Goal: Check status: Check status

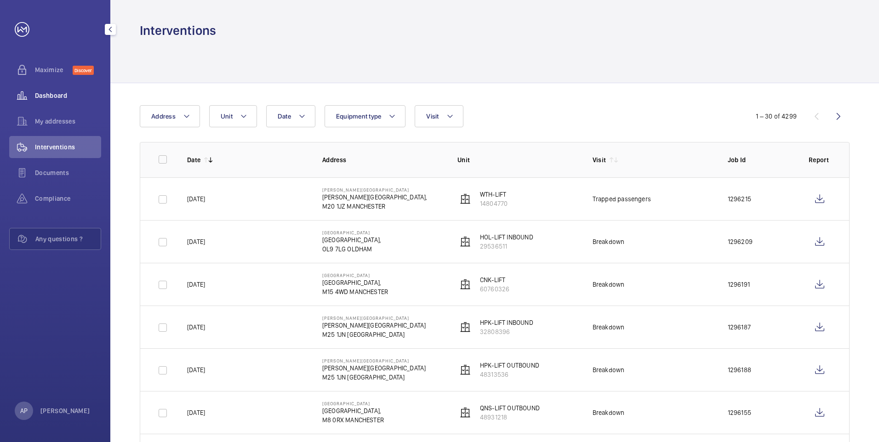
click at [43, 99] on span "Dashboard" at bounding box center [68, 95] width 66 height 9
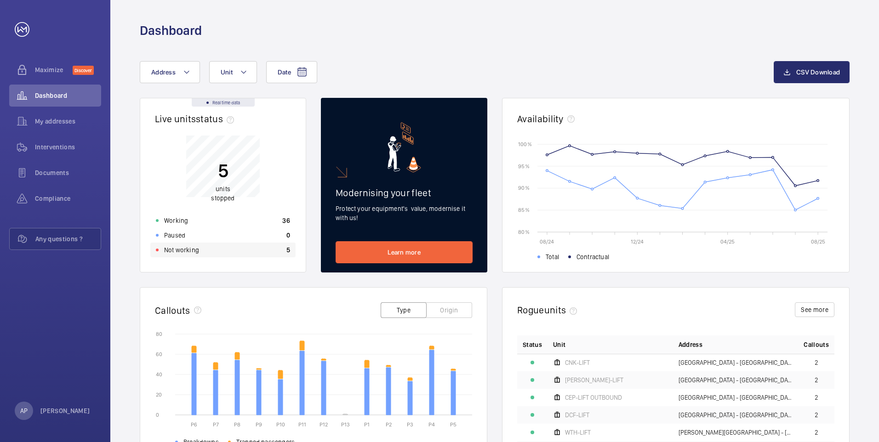
click at [197, 250] on p "Not working" at bounding box center [181, 249] width 35 height 9
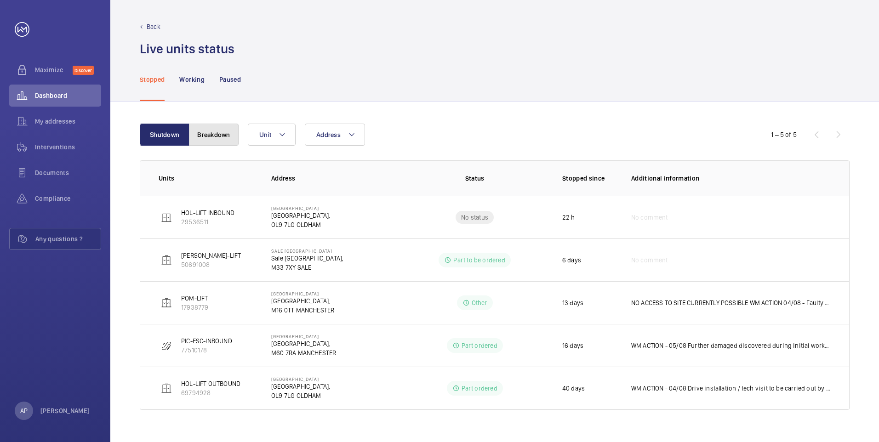
click at [217, 132] on button "Breakdown" at bounding box center [214, 135] width 50 height 22
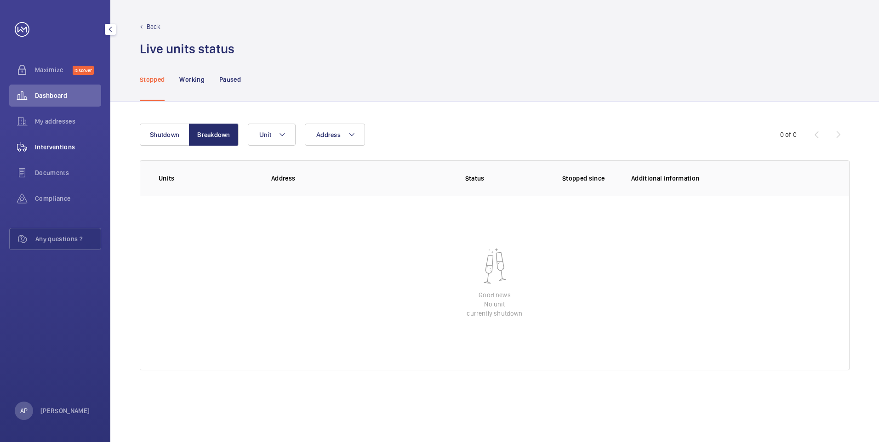
click at [61, 145] on span "Interventions" at bounding box center [68, 146] width 66 height 9
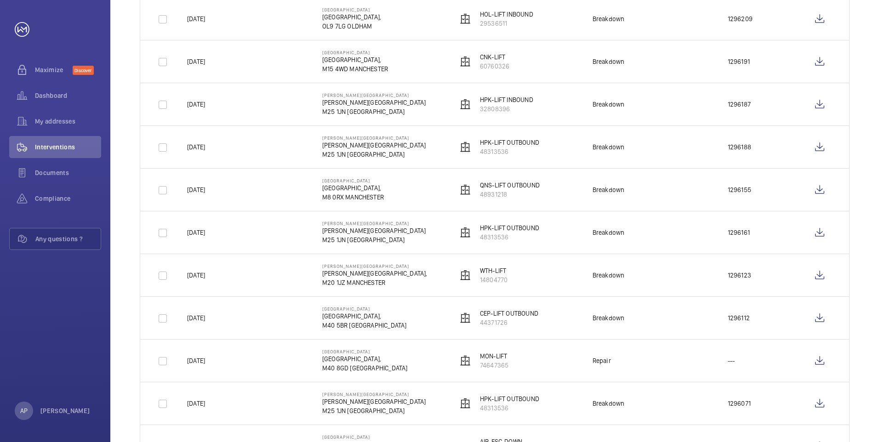
scroll to position [230, 0]
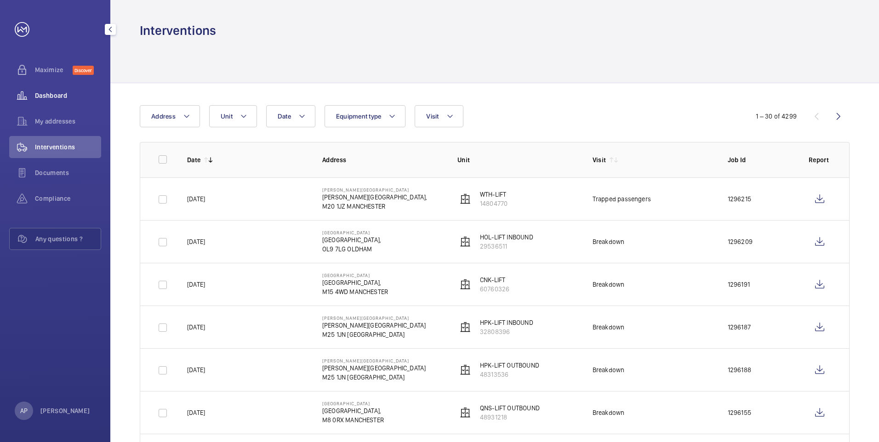
click at [51, 91] on span "Dashboard" at bounding box center [68, 95] width 66 height 9
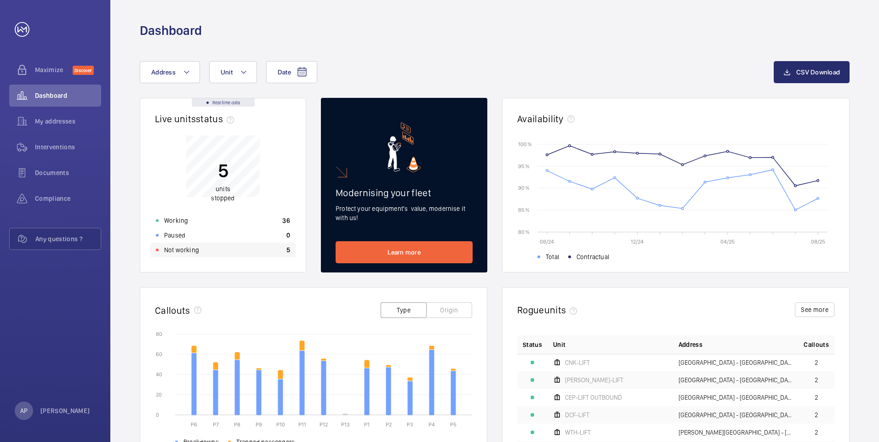
click at [188, 248] on p "Not working" at bounding box center [181, 249] width 35 height 9
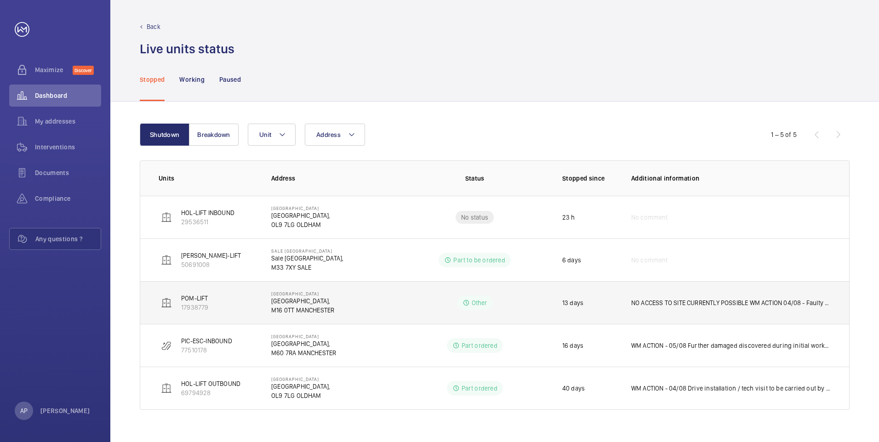
click at [188, 297] on p "POM-LIFT" at bounding box center [194, 298] width 27 height 9
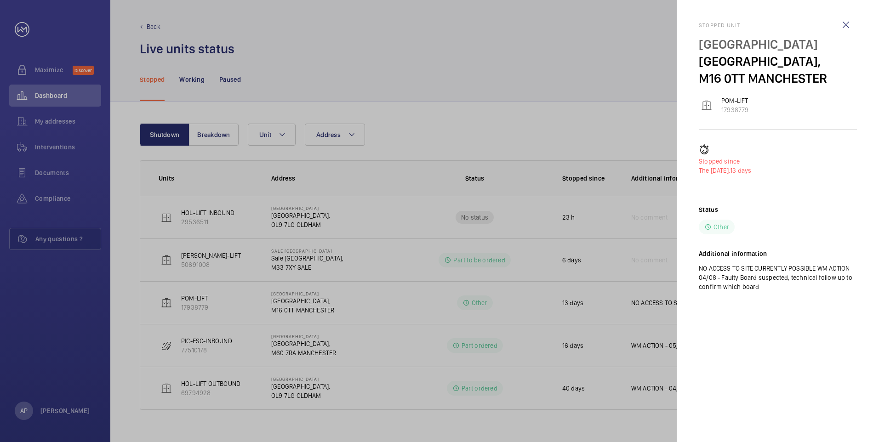
click at [845, 23] on wm-front-icon-button at bounding box center [846, 25] width 22 height 22
